Goal: Information Seeking & Learning: Learn about a topic

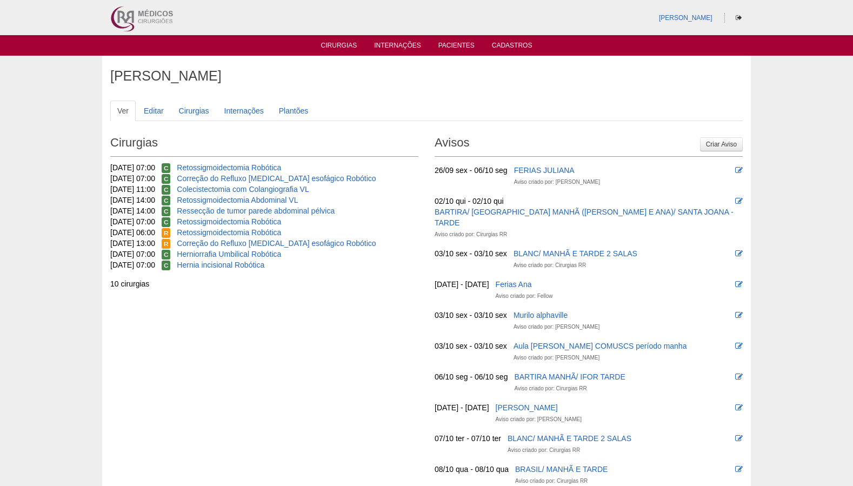
click at [345, 46] on link "Cirurgias" at bounding box center [339, 47] width 36 height 11
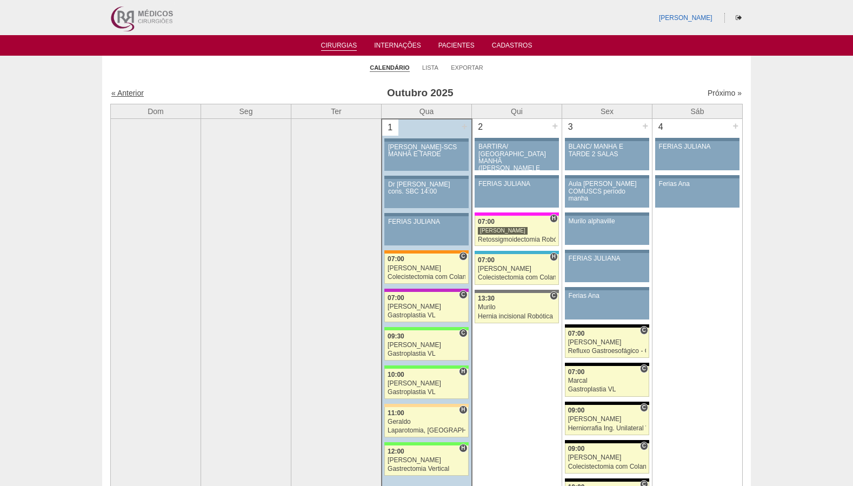
click at [136, 92] on link "« Anterior" at bounding box center [127, 93] width 32 height 9
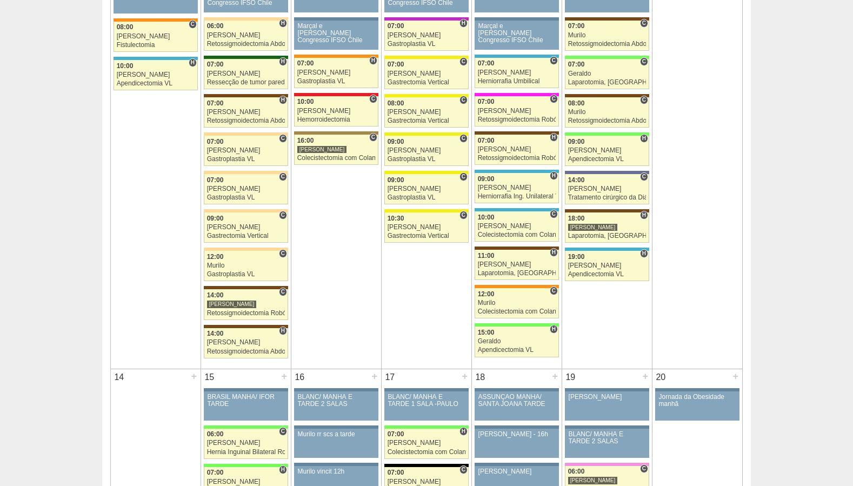
scroll to position [708, 0]
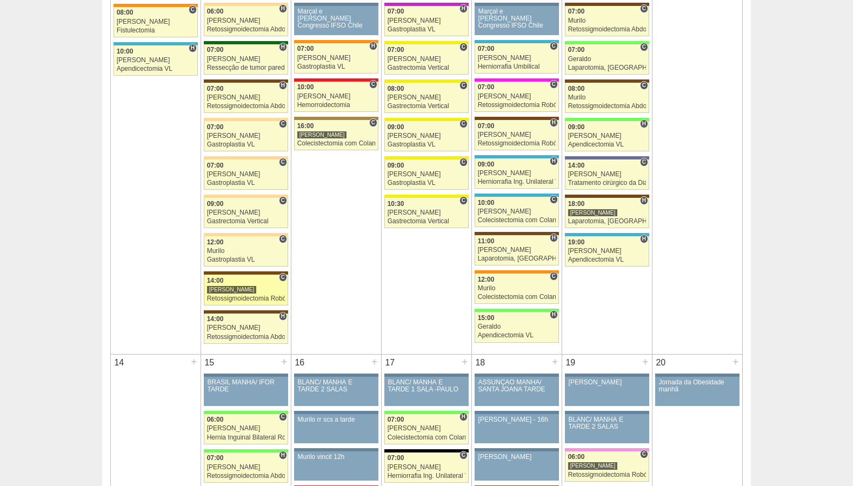
click at [246, 301] on div "Retossigmoidectomia Robótica" at bounding box center [246, 298] width 78 height 7
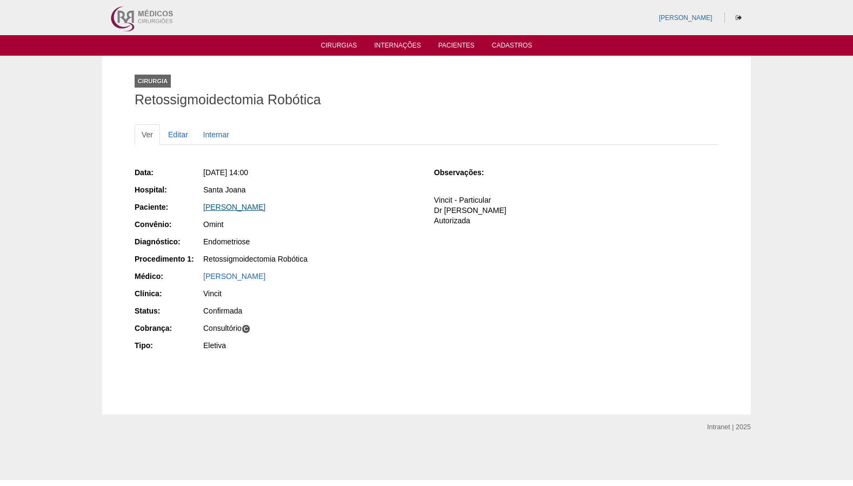
click at [255, 207] on link "[PERSON_NAME]" at bounding box center [234, 207] width 62 height 9
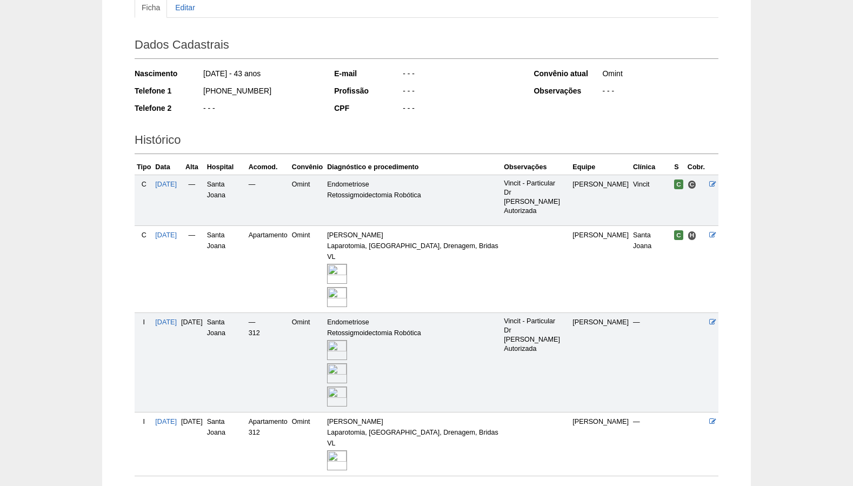
scroll to position [179, 0]
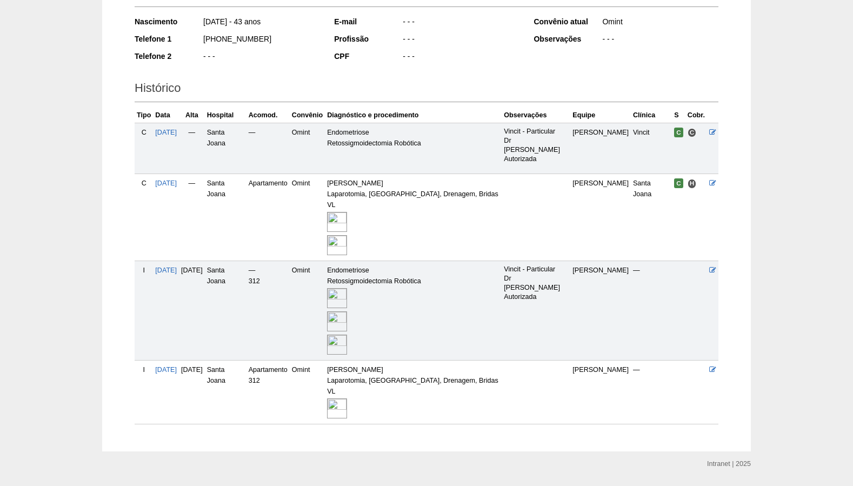
click at [347, 212] on img at bounding box center [337, 222] width 20 height 20
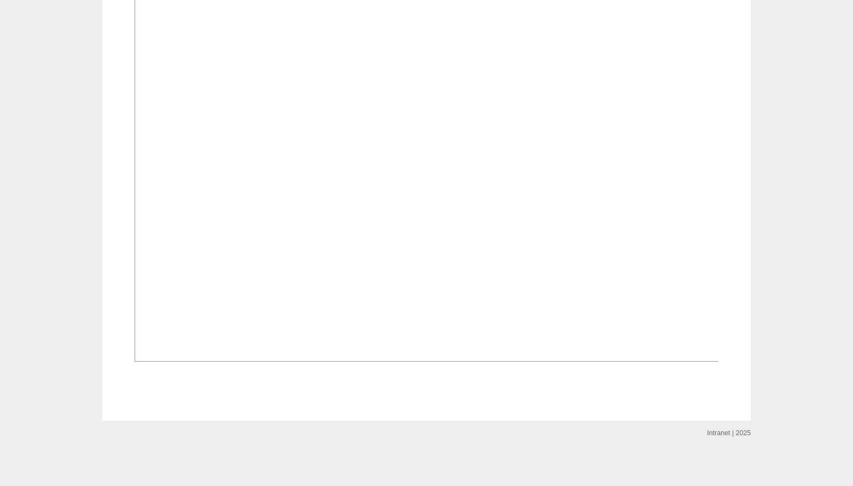
scroll to position [975, 0]
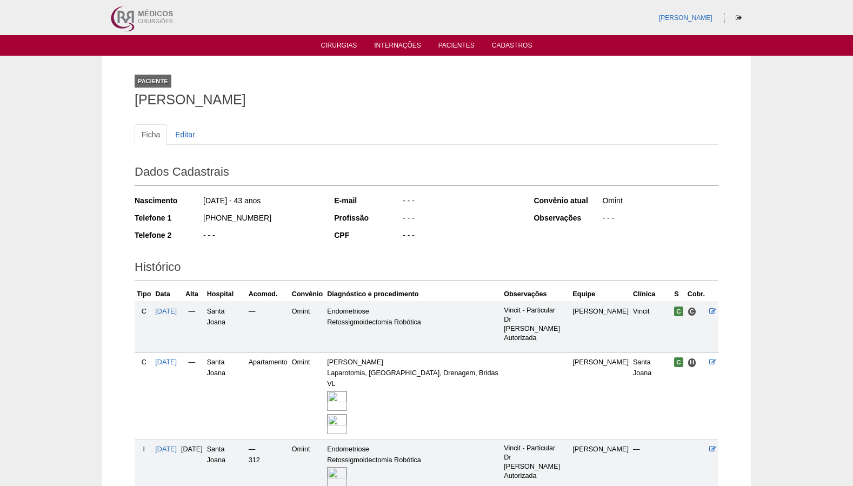
scroll to position [179, 0]
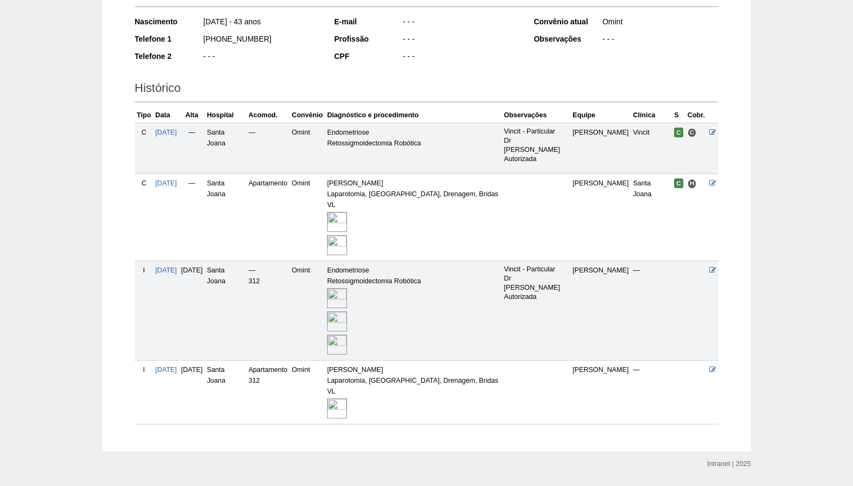
click at [347, 311] on img at bounding box center [337, 321] width 20 height 20
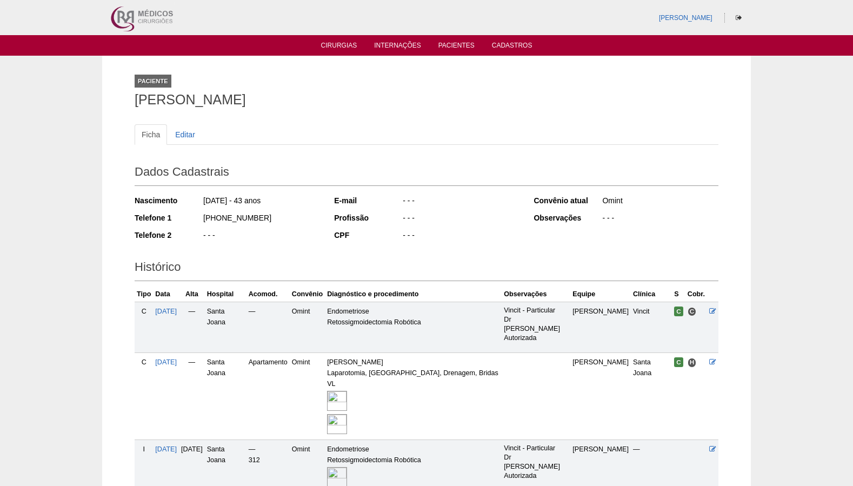
scroll to position [179, 0]
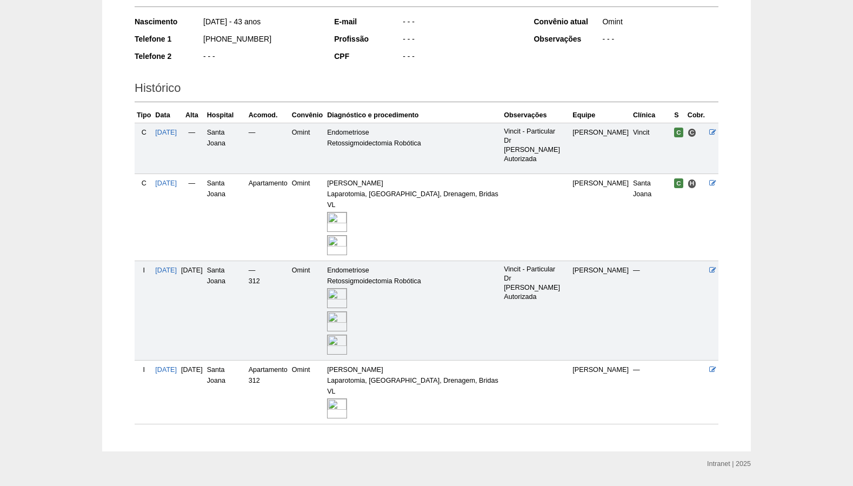
click at [347, 212] on img at bounding box center [337, 222] width 20 height 20
